Goal: Find contact information: Find contact information

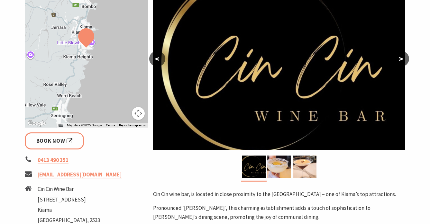
scroll to position [129, 0]
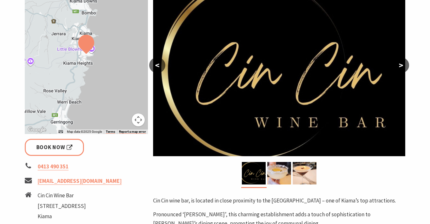
click at [405, 71] on button ">" at bounding box center [401, 65] width 16 height 15
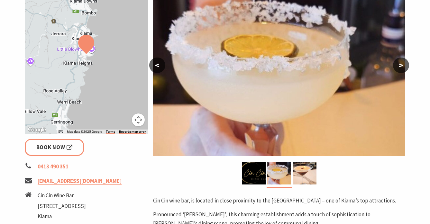
click at [405, 71] on button ">" at bounding box center [401, 65] width 16 height 15
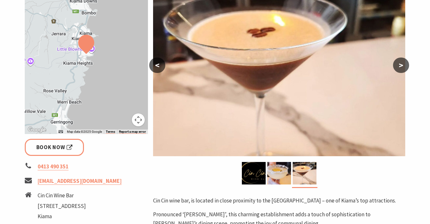
click at [405, 71] on button ">" at bounding box center [401, 65] width 16 height 15
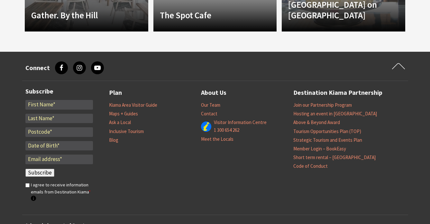
scroll to position [379, 0]
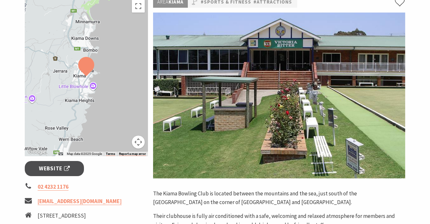
scroll to position [108, 0]
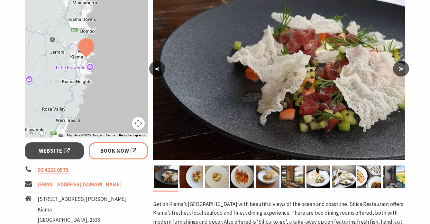
scroll to position [127, 0]
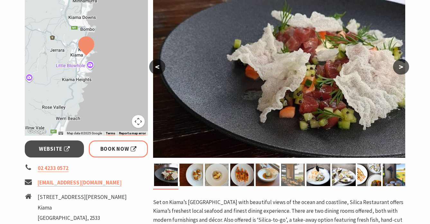
click at [293, 178] on img at bounding box center [293, 175] width 24 height 23
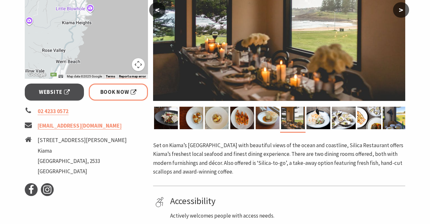
scroll to position [188, 0]
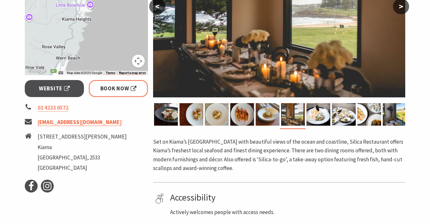
drag, startPoint x: 125, startPoint y: 123, endPoint x: 37, endPoint y: 120, distance: 87.6
click at [37, 120] on li "reservations@silicakiama.com.au" at bounding box center [87, 122] width 124 height 9
copy link "reservations@silicakiama.com.au"
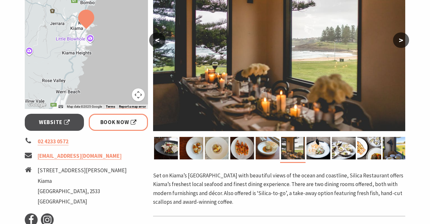
scroll to position [156, 0]
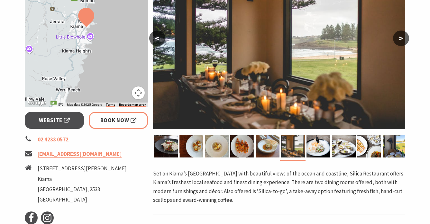
click at [305, 71] on img at bounding box center [279, 46] width 252 height 166
click at [312, 144] on img at bounding box center [319, 146] width 24 height 23
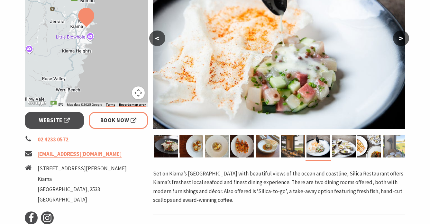
click at [392, 145] on img at bounding box center [395, 146] width 24 height 23
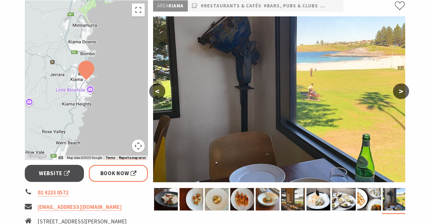
scroll to position [102, 0]
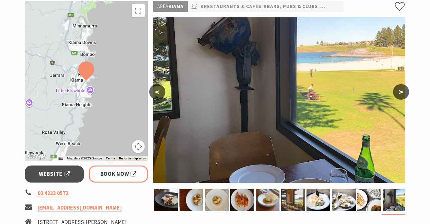
click at [403, 94] on button ">" at bounding box center [401, 91] width 16 height 15
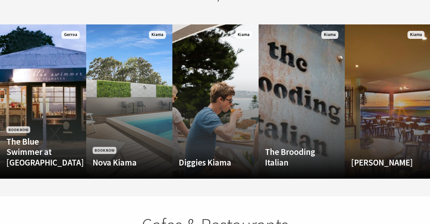
scroll to position [227, 0]
